Goal: Task Accomplishment & Management: Manage account settings

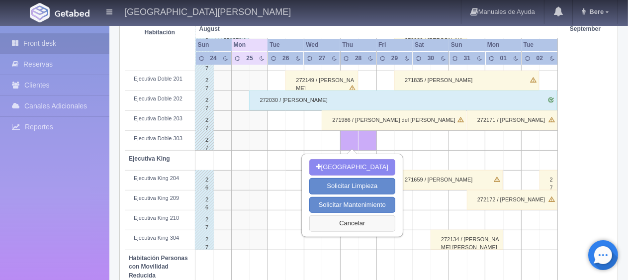
click at [321, 228] on button "Cancelar" at bounding box center [352, 223] width 86 height 16
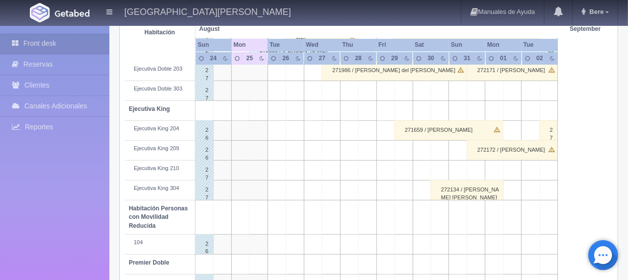
scroll to position [0, 0]
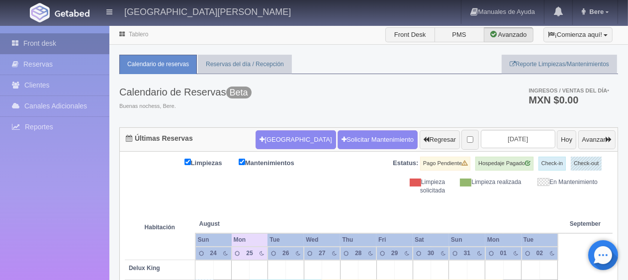
click at [89, 42] on link "Front desk" at bounding box center [54, 43] width 109 height 20
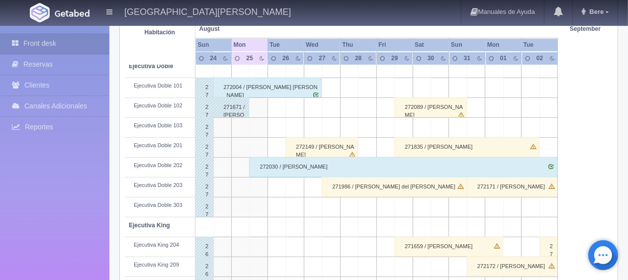
scroll to position [530, 0]
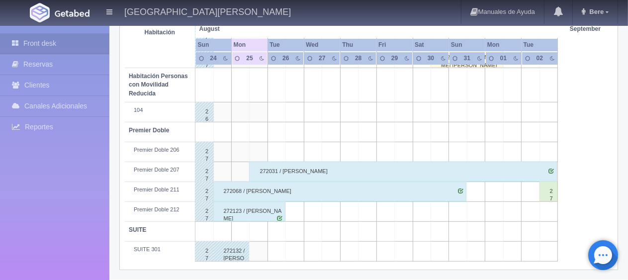
click at [279, 182] on div "272068 / [PERSON_NAME]" at bounding box center [340, 192] width 254 height 20
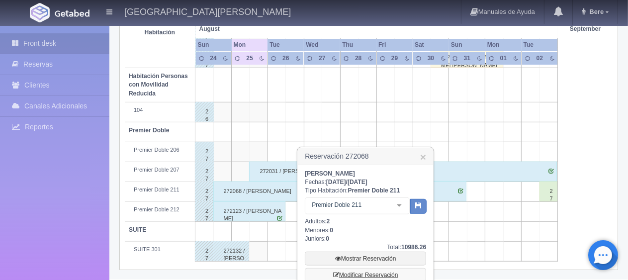
scroll to position [616, 0]
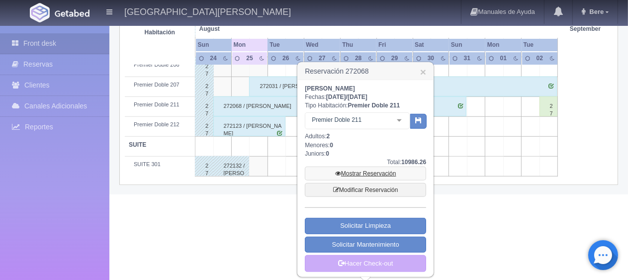
click at [376, 172] on link "Mostrar Reservación" at bounding box center [365, 174] width 121 height 14
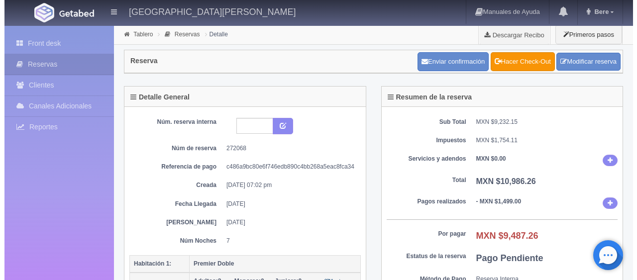
scroll to position [199, 0]
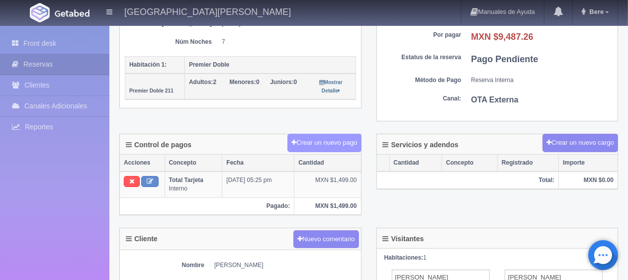
click at [315, 143] on button "Crear un nuevo pago" at bounding box center [325, 143] width 74 height 18
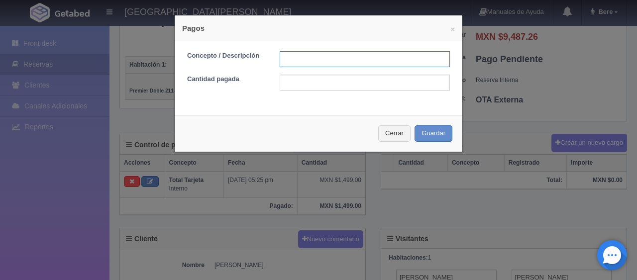
click at [352, 62] on input "text" at bounding box center [365, 59] width 170 height 16
type input "2da noche c/tarjeta"
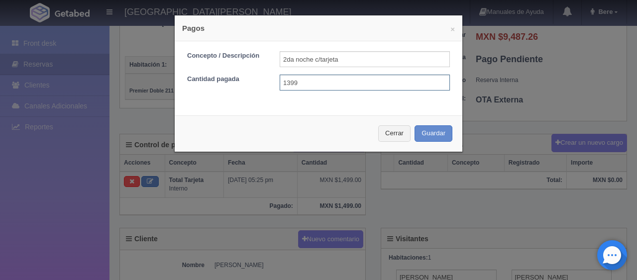
type input "1399"
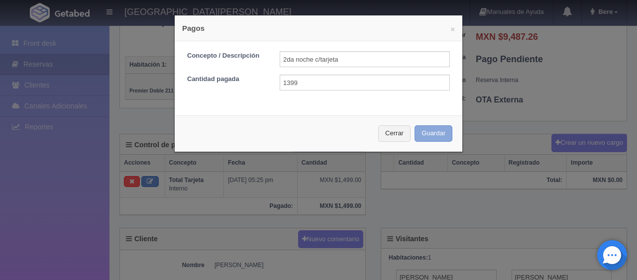
click at [414, 125] on button "Guardar" at bounding box center [433, 133] width 38 height 16
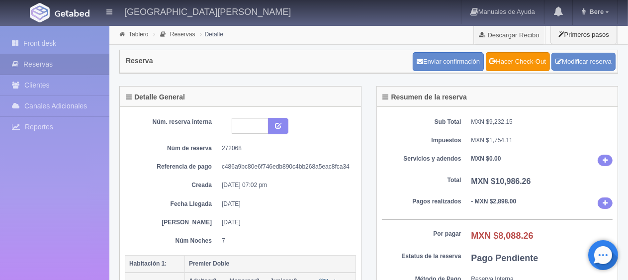
click at [460, 150] on div "Sub Total MXN $9,232.15 Impuestos MXN $1,754.11 Servicios y adendos MXN $0.00 T…" at bounding box center [497, 213] width 241 height 213
click at [66, 48] on link "Front desk" at bounding box center [54, 43] width 109 height 20
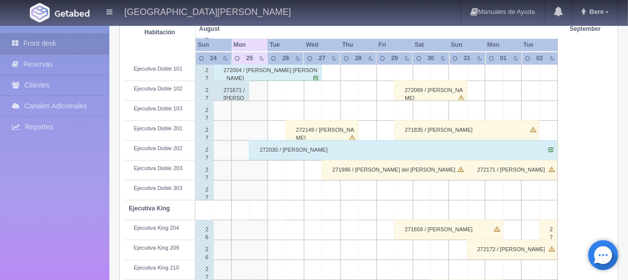
scroll to position [50, 0]
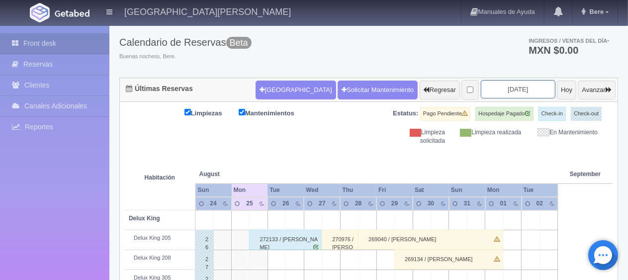
click at [516, 95] on input "2025-08-26" at bounding box center [518, 89] width 75 height 18
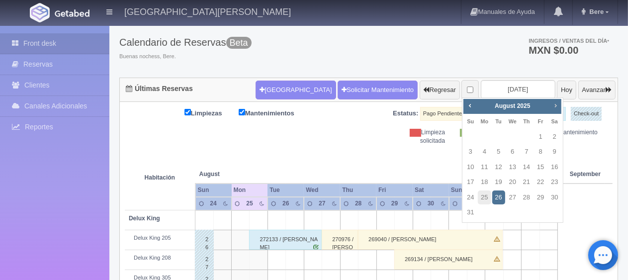
click at [557, 103] on span "Next" at bounding box center [556, 106] width 8 height 8
click at [535, 167] on link "19" at bounding box center [540, 167] width 13 height 14
type input "[DATE]"
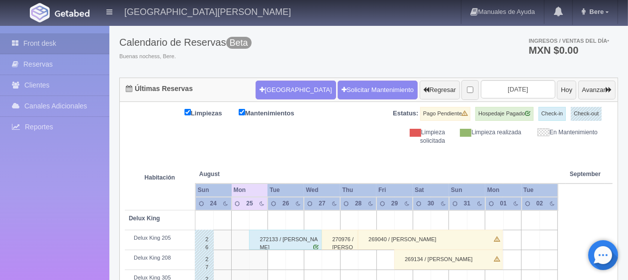
scroll to position [0, 0]
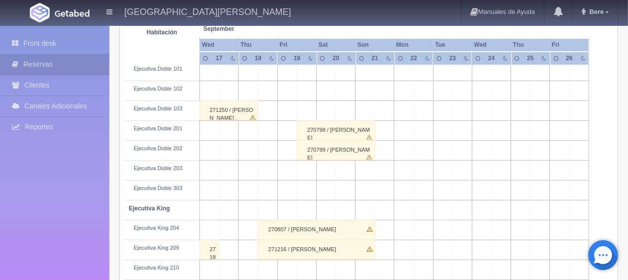
scroll to position [299, 0]
click at [343, 131] on div "270798 / Idette Avalos" at bounding box center [336, 130] width 79 height 20
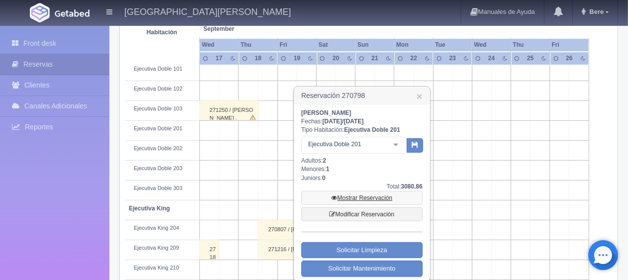
click at [366, 196] on link "Mostrar Reservación" at bounding box center [362, 198] width 121 height 14
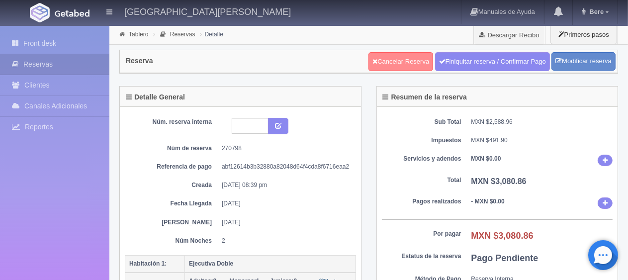
click at [391, 59] on link "Cancelar Reserva" at bounding box center [401, 61] width 65 height 19
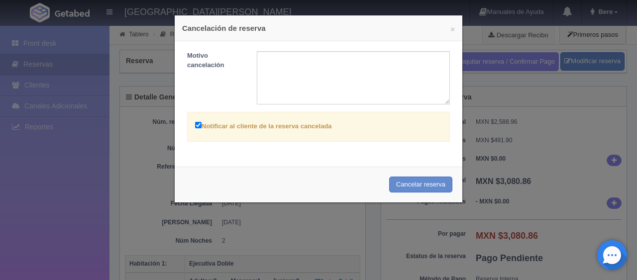
click at [271, 120] on label "Notificar al cliente de la reserva cancelada" at bounding box center [263, 125] width 137 height 11
click at [202, 122] on input "Notificar al cliente de la reserva cancelada" at bounding box center [198, 125] width 6 height 6
checkbox input "false"
click at [406, 182] on button "Cancelar reserva" at bounding box center [420, 185] width 63 height 16
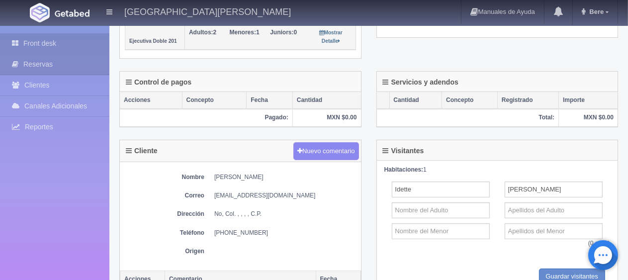
scroll to position [249, 0]
drag, startPoint x: 52, startPoint y: 45, endPoint x: 202, endPoint y: 77, distance: 153.6
click at [52, 45] on link "Front desk" at bounding box center [54, 43] width 109 height 20
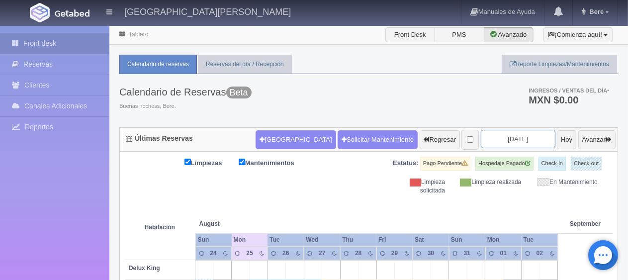
click at [517, 139] on input "2025-08-26" at bounding box center [518, 139] width 75 height 18
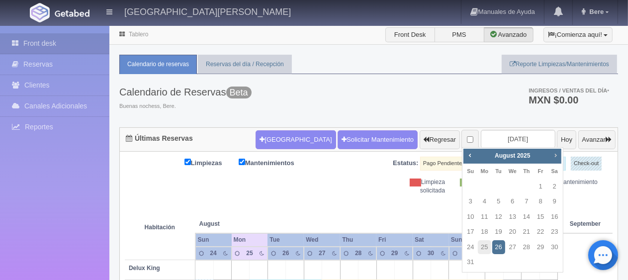
click at [558, 157] on span "Next" at bounding box center [556, 155] width 8 height 8
click at [538, 216] on link "19" at bounding box center [540, 217] width 13 height 14
type input "2025-09-19"
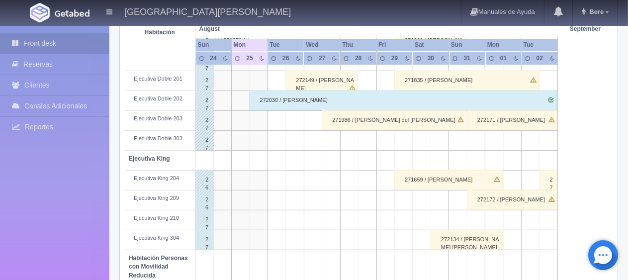
scroll to position [530, 0]
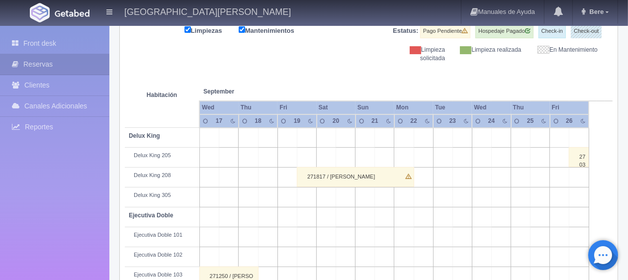
scroll to position [331, 0]
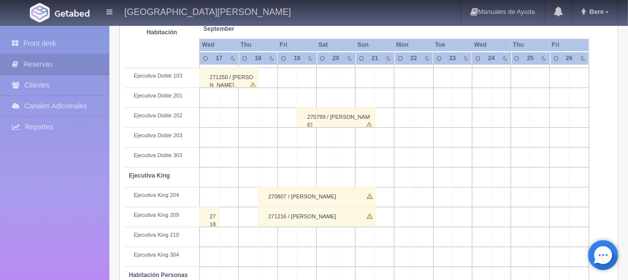
click at [352, 113] on div "270799 / [PERSON_NAME]" at bounding box center [336, 117] width 79 height 20
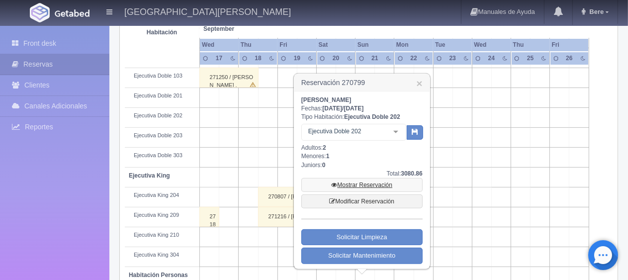
click at [368, 178] on link "Mostrar Reservación" at bounding box center [362, 185] width 121 height 14
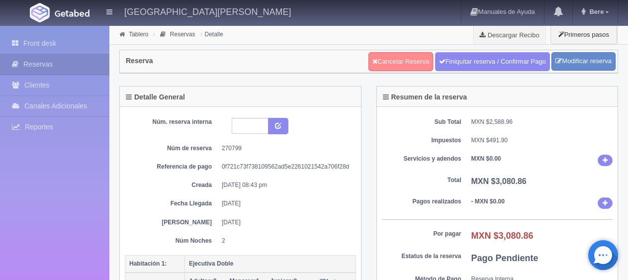
click at [414, 59] on link "Cancelar Reserva" at bounding box center [401, 61] width 65 height 19
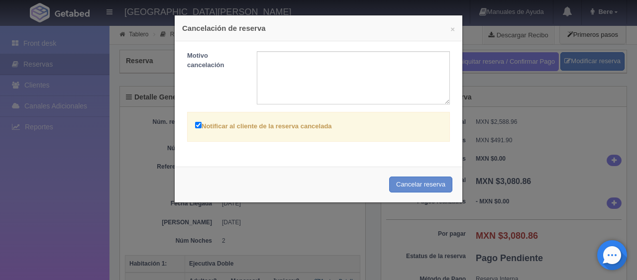
drag, startPoint x: 289, startPoint y: 123, endPoint x: 358, endPoint y: 154, distance: 76.2
click at [290, 123] on label "Notificar al cliente de la reserva cancelada" at bounding box center [263, 125] width 137 height 11
click at [202, 123] on input "Notificar al cliente de la reserva cancelada" at bounding box center [198, 125] width 6 height 6
checkbox input "false"
click at [394, 179] on button "Cancelar reserva" at bounding box center [420, 185] width 63 height 16
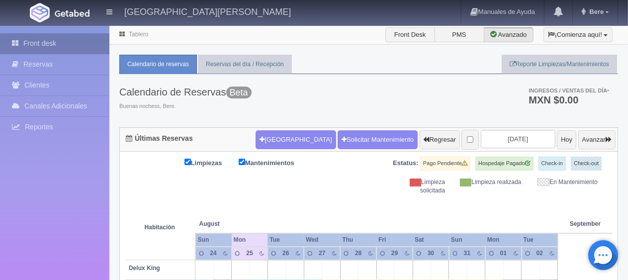
click at [73, 43] on link "Front desk" at bounding box center [54, 43] width 109 height 20
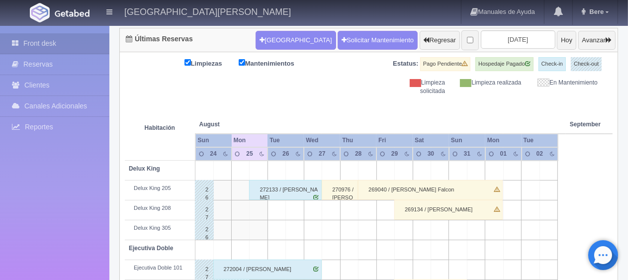
click at [386, 99] on th at bounding box center [404, 115] width 54 height 38
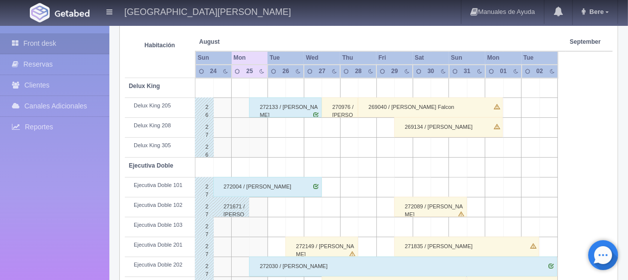
scroll to position [0, 0]
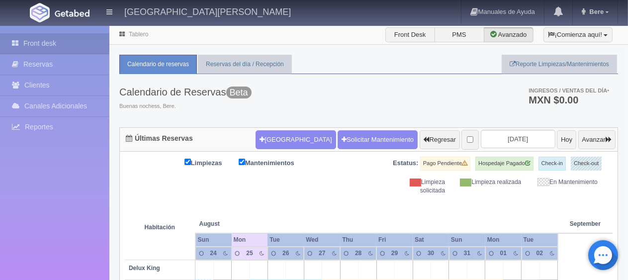
click at [429, 203] on th at bounding box center [404, 214] width 54 height 38
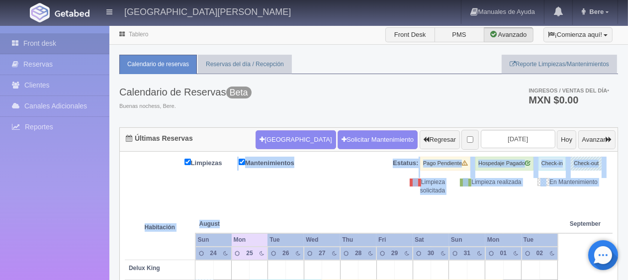
drag, startPoint x: 558, startPoint y: 199, endPoint x: 45, endPoint y: 176, distance: 513.0
click at [370, 195] on th at bounding box center [349, 214] width 54 height 38
drag, startPoint x: 613, startPoint y: 199, endPoint x: 237, endPoint y: 150, distance: 378.8
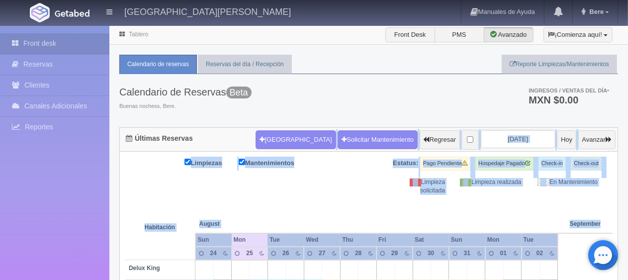
click at [450, 186] on div "Limpieza solicitada" at bounding box center [415, 186] width 76 height 17
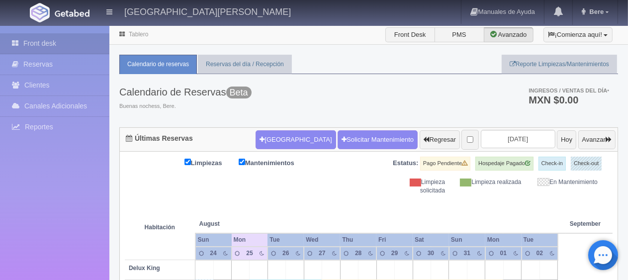
click at [395, 182] on div "Limpieza solicitada" at bounding box center [415, 186] width 76 height 17
click at [315, 191] on div "Limpiezas Mantenimientos Estatus: Pago Pendiente Hospedaje Pagado Check-in Chec…" at bounding box center [369, 176] width 488 height 38
click at [263, 204] on th "August Aug" at bounding box center [232, 214] width 73 height 38
drag, startPoint x: 610, startPoint y: 186, endPoint x: 336, endPoint y: 160, distance: 274.9
click at [336, 160] on div "Limpiezas Mantenimientos Estatus: Pago Pendiente Hospedaje Pagado Check-in Chec…" at bounding box center [369, 176] width 488 height 38
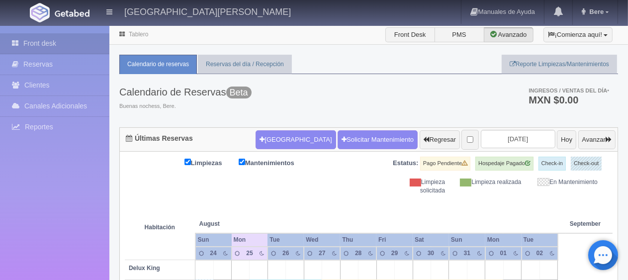
drag, startPoint x: 354, startPoint y: 166, endPoint x: 625, endPoint y: 188, distance: 272.0
click at [597, 198] on th "September Sep" at bounding box center [585, 214] width 39 height 38
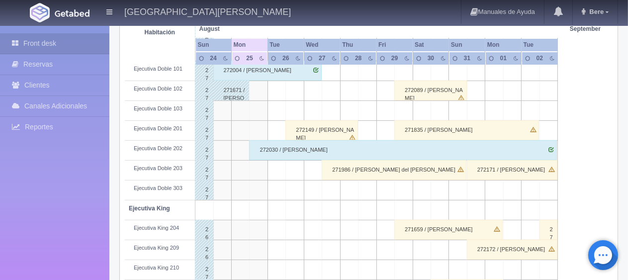
scroll to position [498, 0]
